Goal: Information Seeking & Learning: Learn about a topic

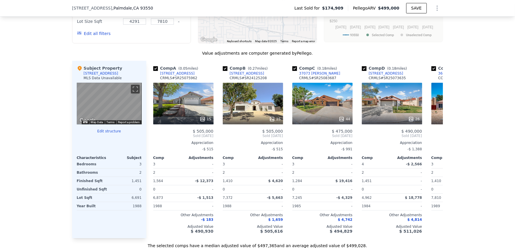
scroll to position [448, 0]
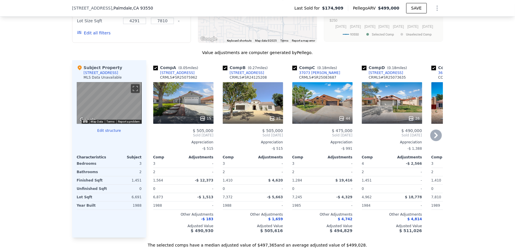
click at [184, 114] on div at bounding box center [183, 119] width 60 height 10
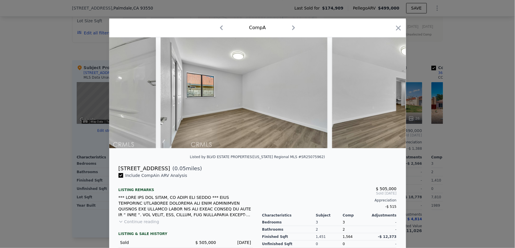
scroll to position [0, 1995]
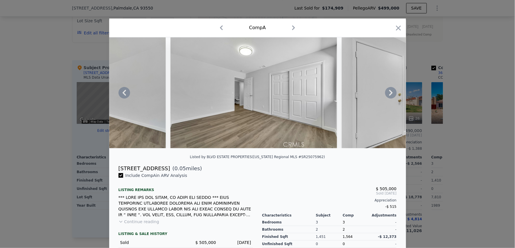
click at [368, 148] on img at bounding box center [424, 92] width 167 height 111
click at [400, 158] on div "Listed by BLVD ESTATE PROPERTIES ([US_STATE] Regional MLS #SR25075962) [STREET_…" at bounding box center [257, 163] width 297 height 252
click at [381, 161] on div "Listed by BLVD ESTATE PROPERTIES ([US_STATE] Regional MLS #SR25075962)" at bounding box center [257, 159] width 297 height 12
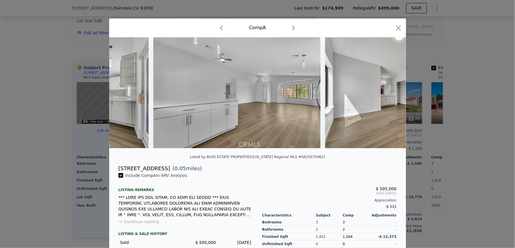
scroll to position [0, 0]
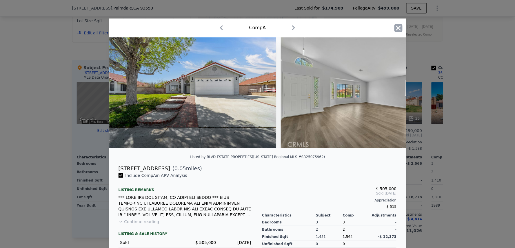
click at [394, 27] on icon "button" at bounding box center [398, 28] width 8 height 8
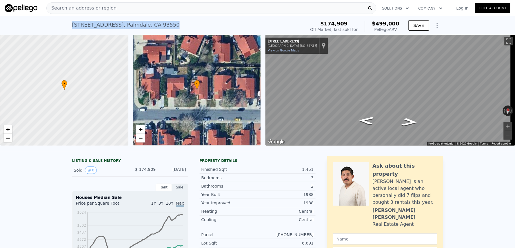
drag, startPoint x: 171, startPoint y: 26, endPoint x: 67, endPoint y: 27, distance: 104.2
click at [67, 27] on div "[STREET_ADDRESS] Sold [DATE] for $174,909 (~ARV $499k ) $174,909 Off Market, la…" at bounding box center [257, 25] width 515 height 19
copy div "[STREET_ADDRESS]"
click at [168, 24] on div "[STREET_ADDRESS] Sold [DATE] for $174,909 (~ARV $499k )" at bounding box center [187, 27] width 231 height 16
